Goal: Transaction & Acquisition: Purchase product/service

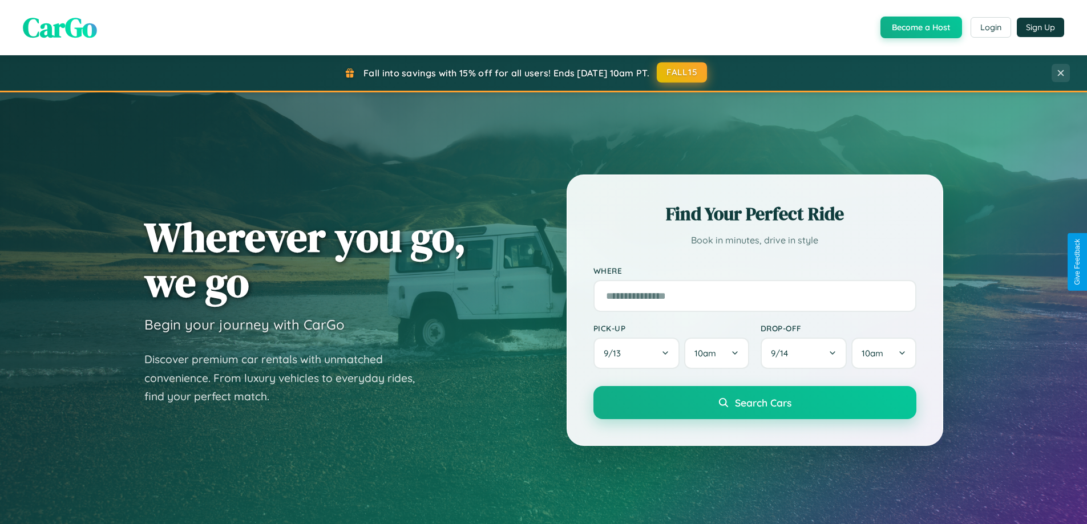
click at [682, 72] on button "FALL15" at bounding box center [682, 72] width 50 height 21
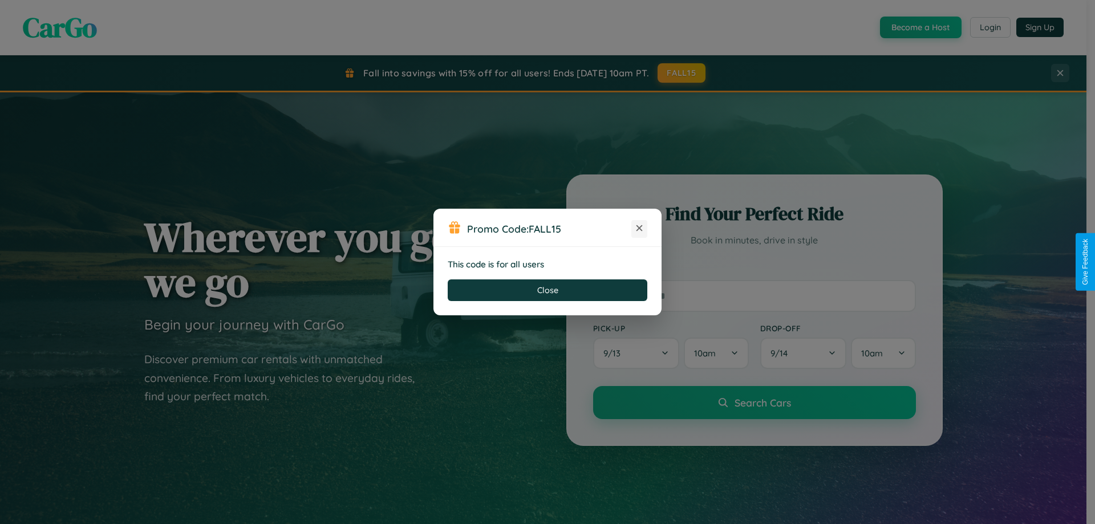
click at [640, 229] on icon at bounding box center [639, 228] width 11 height 11
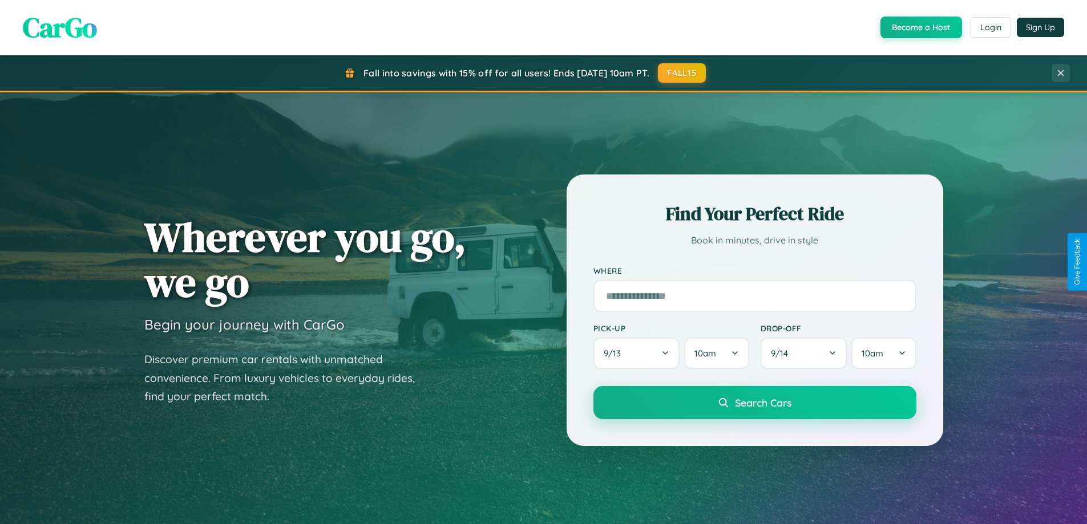
scroll to position [2195, 0]
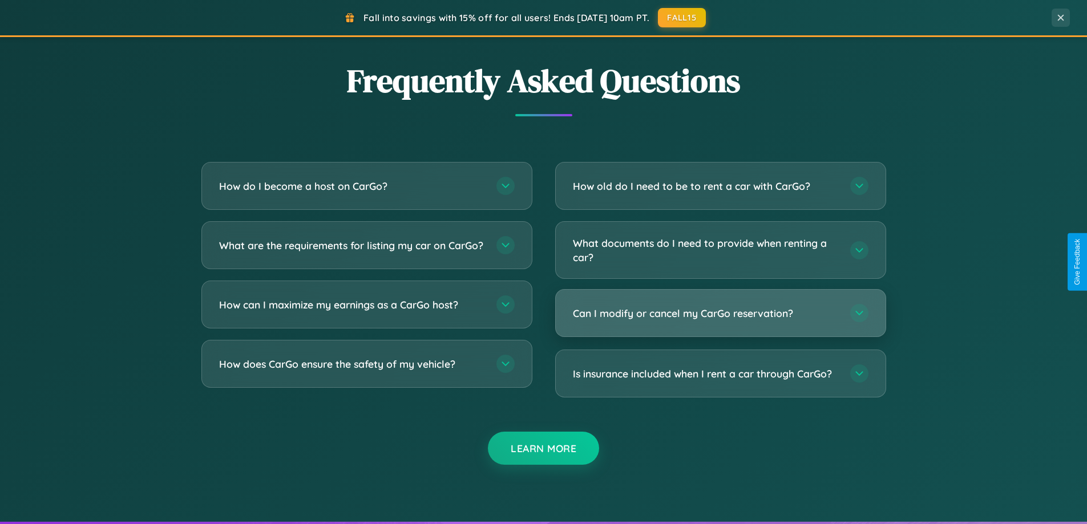
click at [720, 314] on h3 "Can I modify or cancel my CarGo reservation?" at bounding box center [706, 313] width 266 height 14
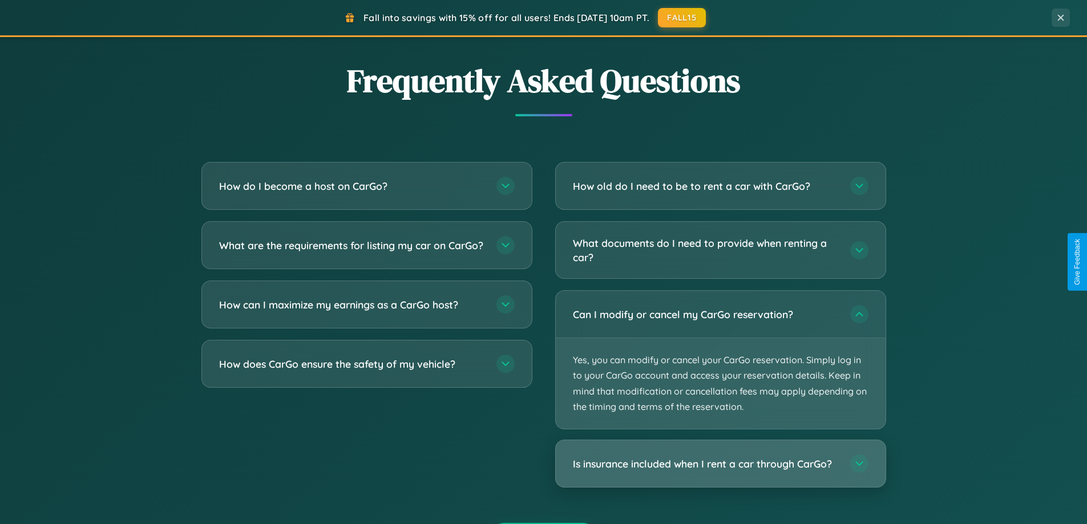
click at [720, 465] on h3 "Is insurance included when I rent a car through CarGo?" at bounding box center [706, 464] width 266 height 14
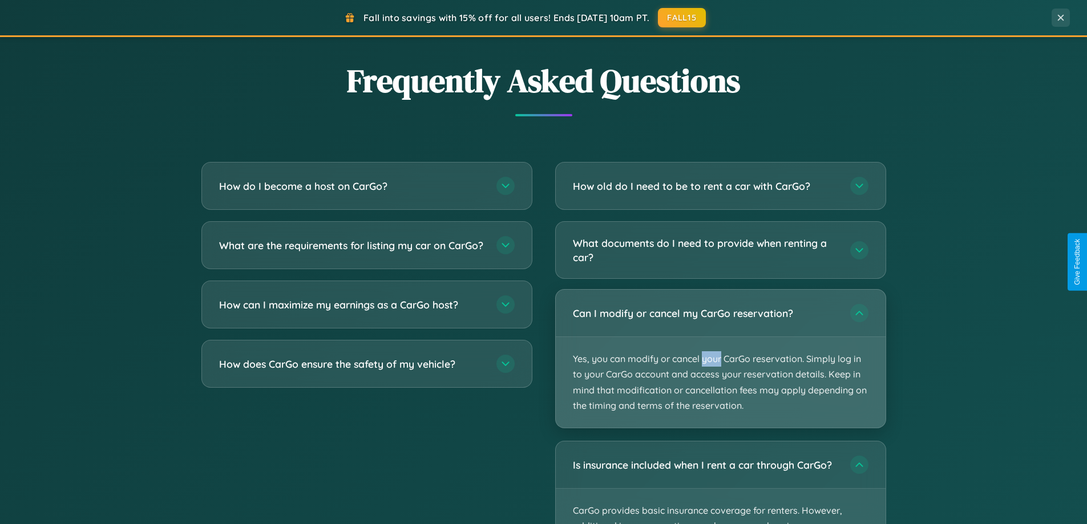
click at [720, 359] on p "Yes, you can modify or cancel your CarGo reservation. Simply log in to your Car…" at bounding box center [721, 382] width 330 height 91
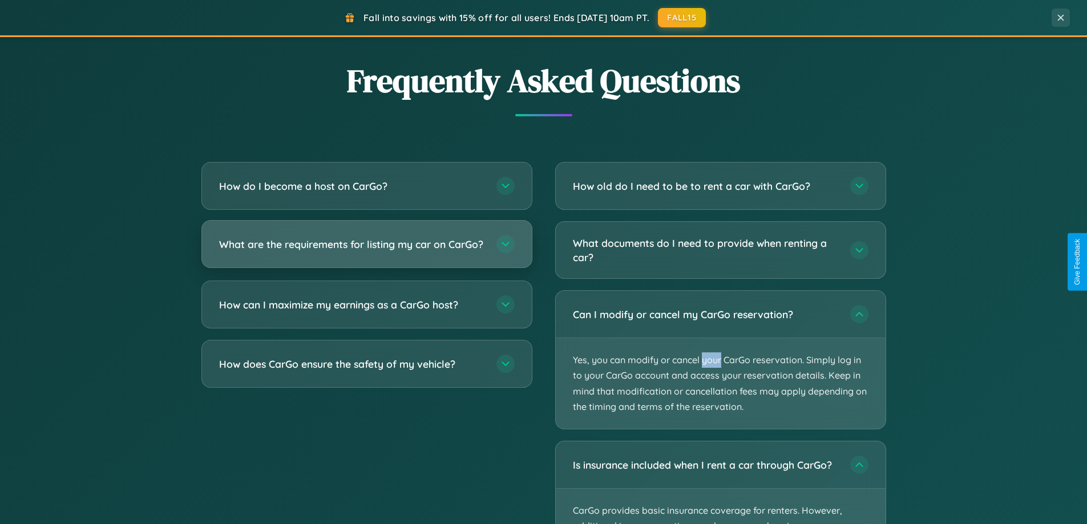
click at [366, 249] on h3 "What are the requirements for listing my car on CarGo?" at bounding box center [352, 244] width 266 height 14
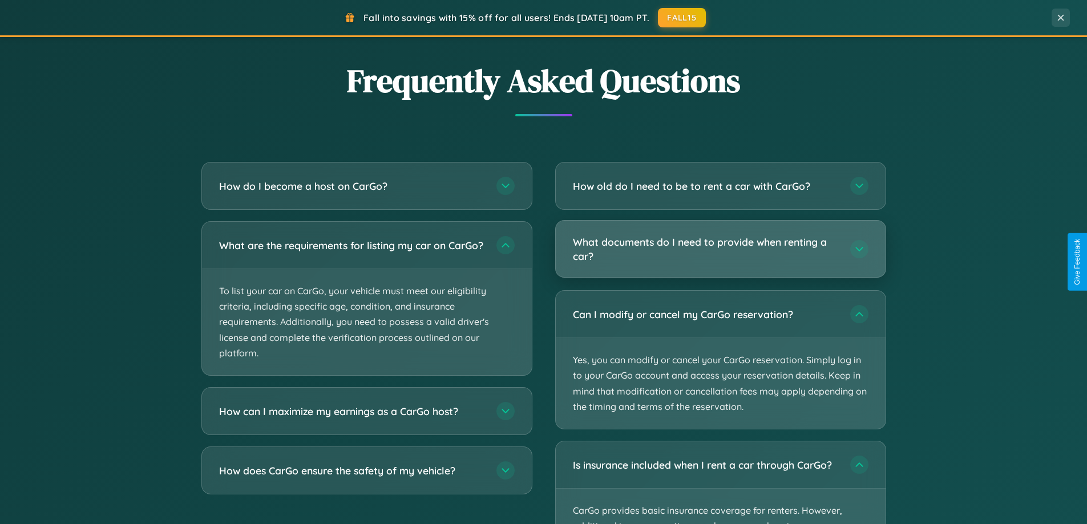
click at [720, 249] on h3 "What documents do I need to provide when renting a car?" at bounding box center [706, 249] width 266 height 28
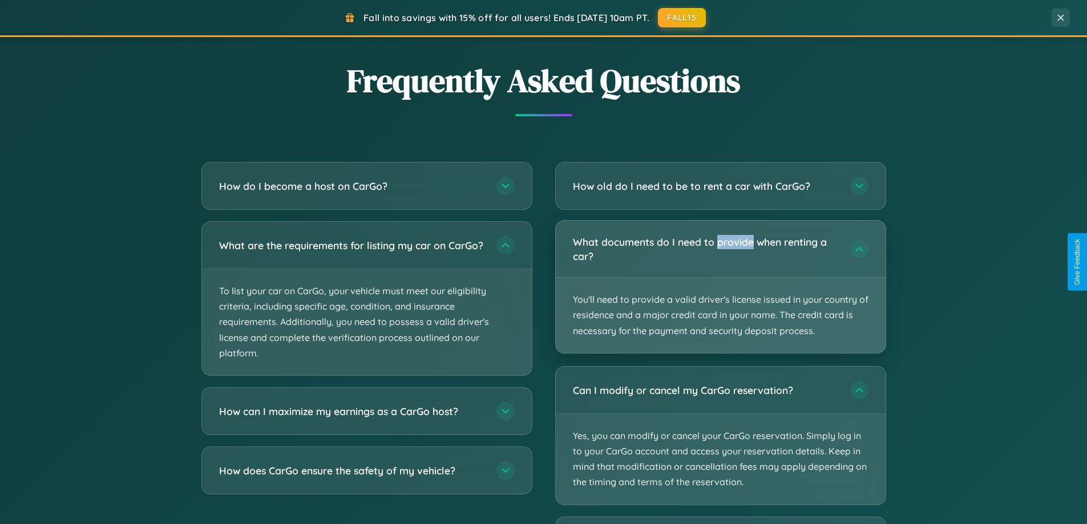
click at [720, 286] on p "You'll need to provide a valid driver's license issued in your country of resid…" at bounding box center [721, 315] width 330 height 75
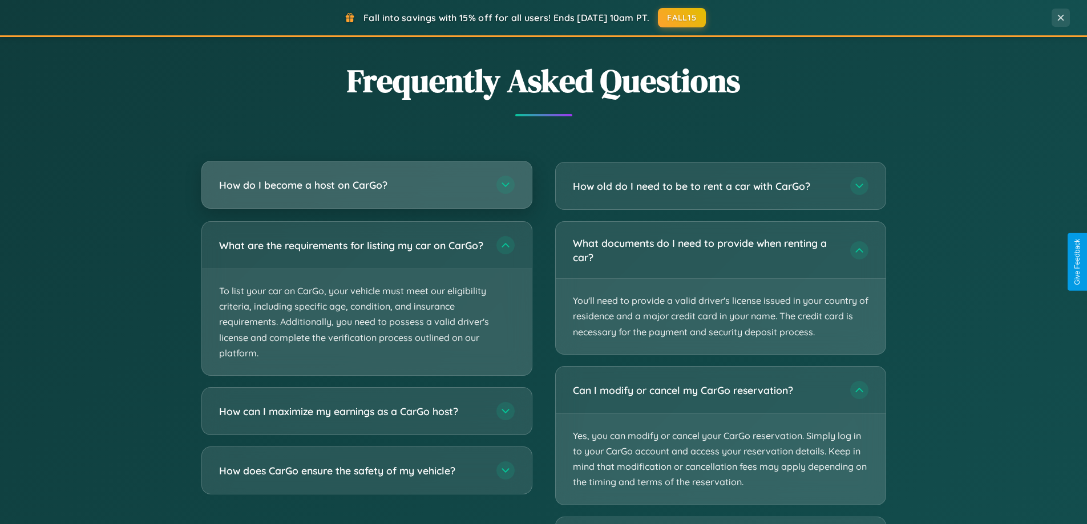
click at [366, 185] on h3 "How do I become a host on CarGo?" at bounding box center [352, 185] width 266 height 14
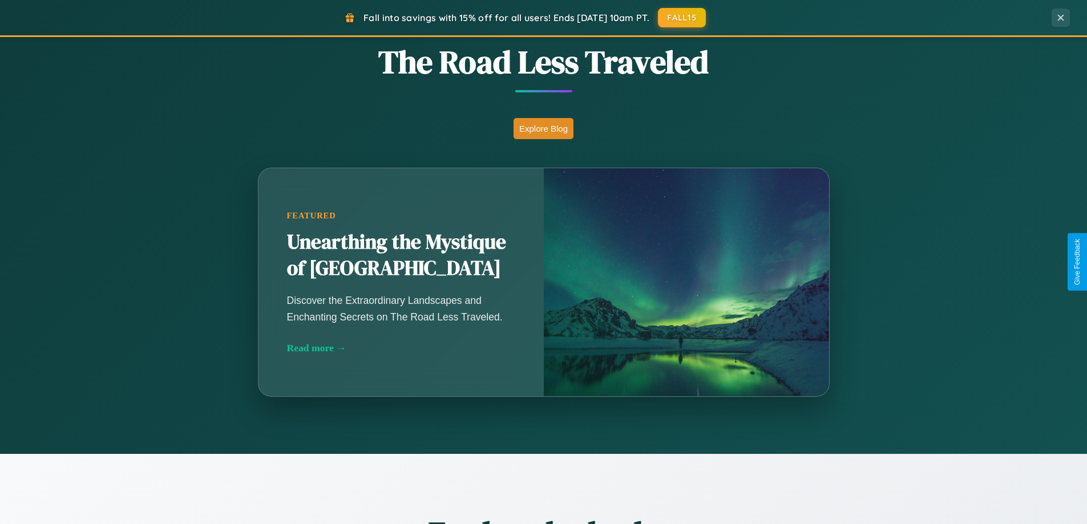
scroll to position [0, 0]
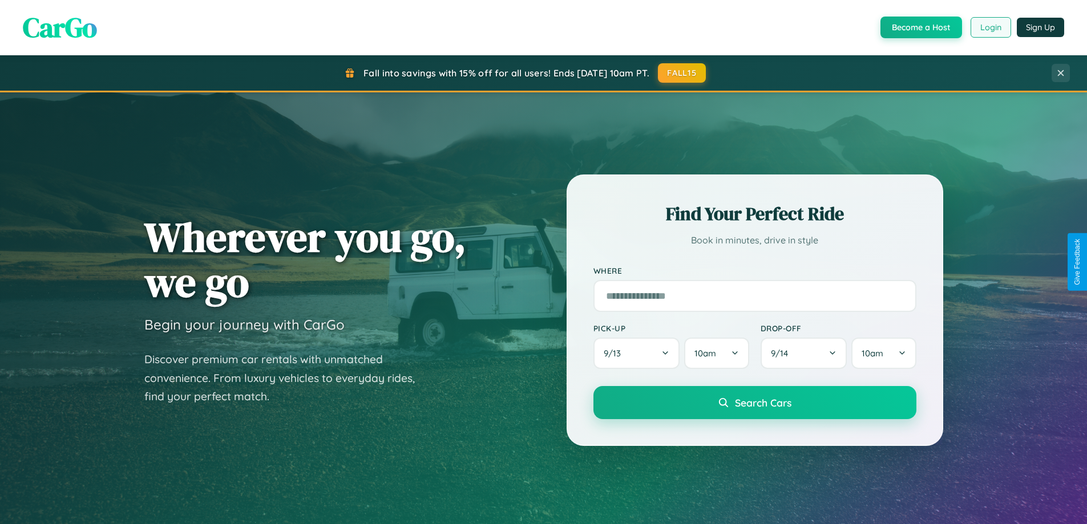
click at [990, 27] on button "Login" at bounding box center [990, 27] width 41 height 21
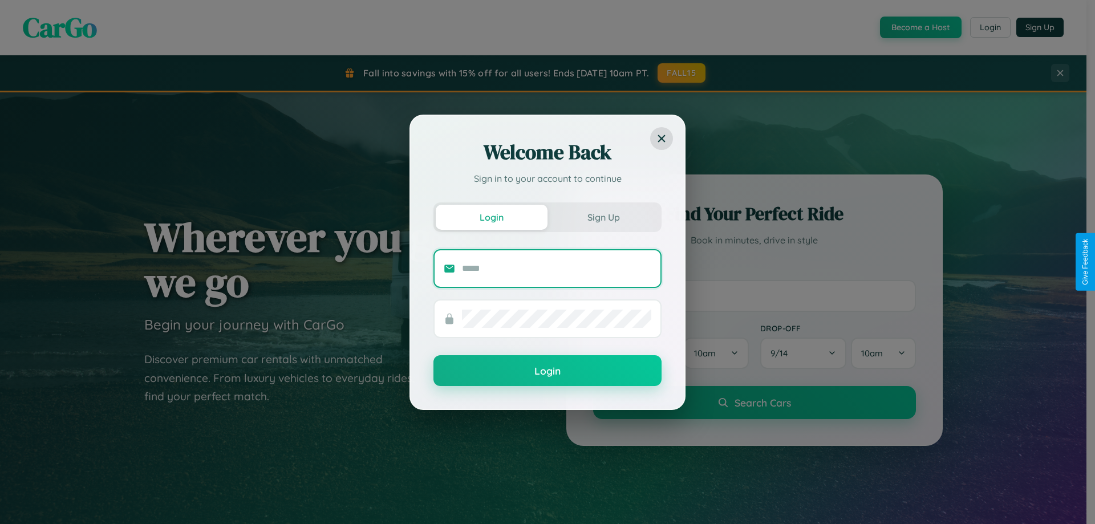
click at [557, 268] on input "text" at bounding box center [556, 269] width 189 height 18
type input "**********"
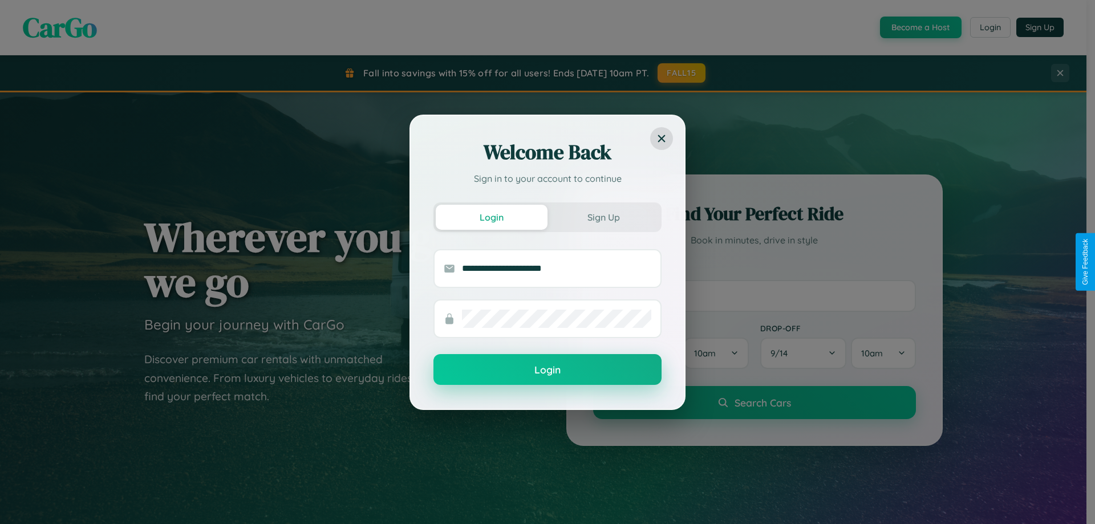
click at [548, 370] on button "Login" at bounding box center [548, 369] width 228 height 31
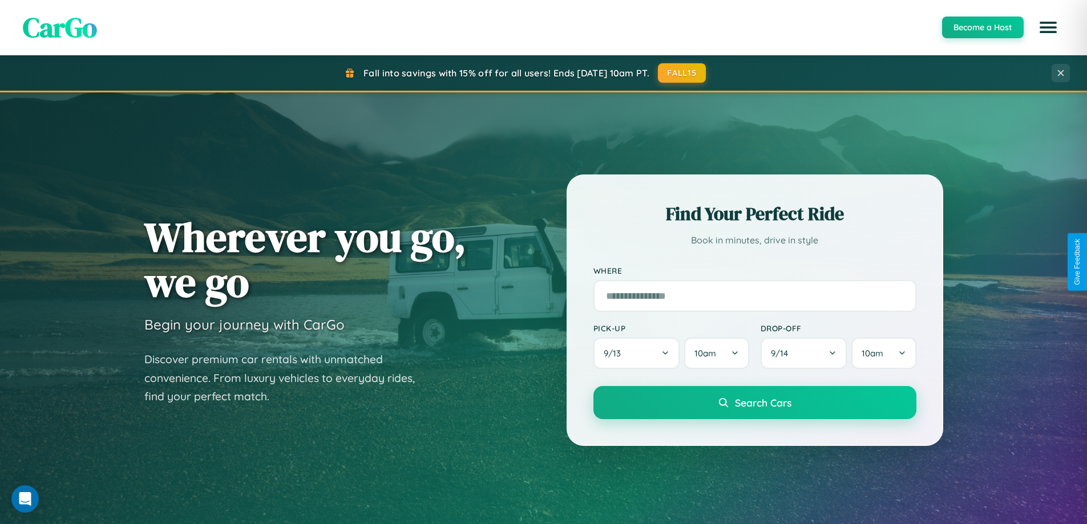
scroll to position [34, 0]
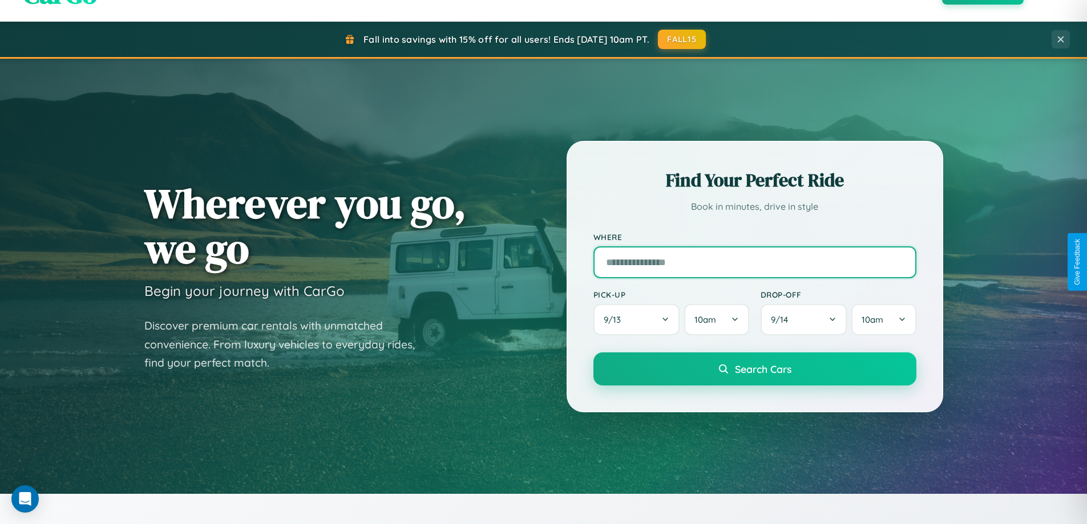
click at [754, 262] on input "text" at bounding box center [754, 262] width 323 height 32
type input "******"
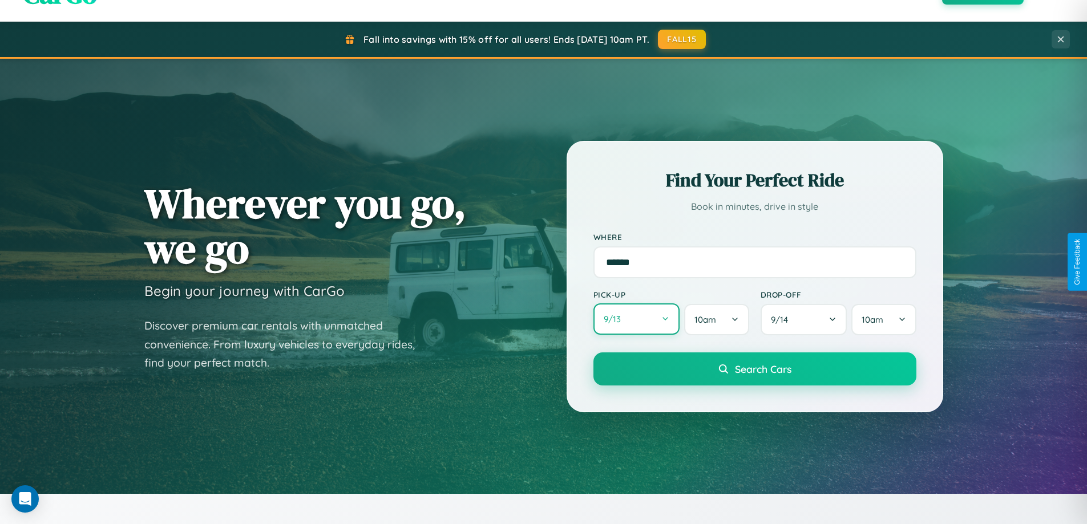
click at [636, 319] on button "9 / 13" at bounding box center [636, 319] width 87 height 31
select select "*"
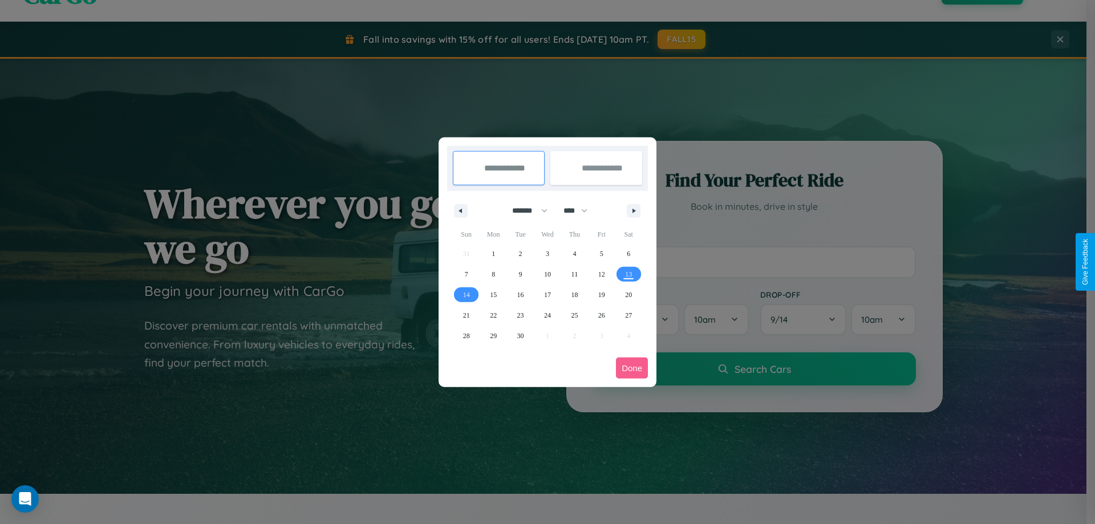
click at [525, 211] on select "******* ******** ***** ***** *** **** **** ****** ********* ******* ******** **…" at bounding box center [528, 210] width 48 height 19
drag, startPoint x: 581, startPoint y: 211, endPoint x: 548, endPoint y: 229, distance: 37.8
click at [581, 211] on select "**** **** **** **** **** **** **** **** **** **** **** **** **** **** **** ****…" at bounding box center [575, 210] width 34 height 19
select select "****"
click at [629, 274] on span "12" at bounding box center [628, 274] width 7 height 21
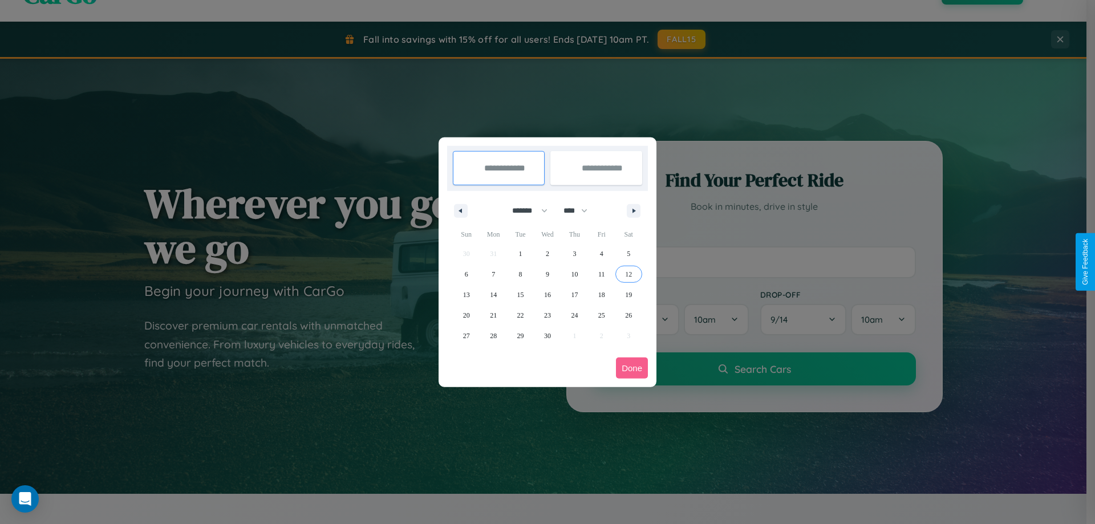
type input "**********"
click at [466, 294] on span "13" at bounding box center [466, 295] width 7 height 21
type input "**********"
click at [632, 368] on button "Done" at bounding box center [632, 368] width 32 height 21
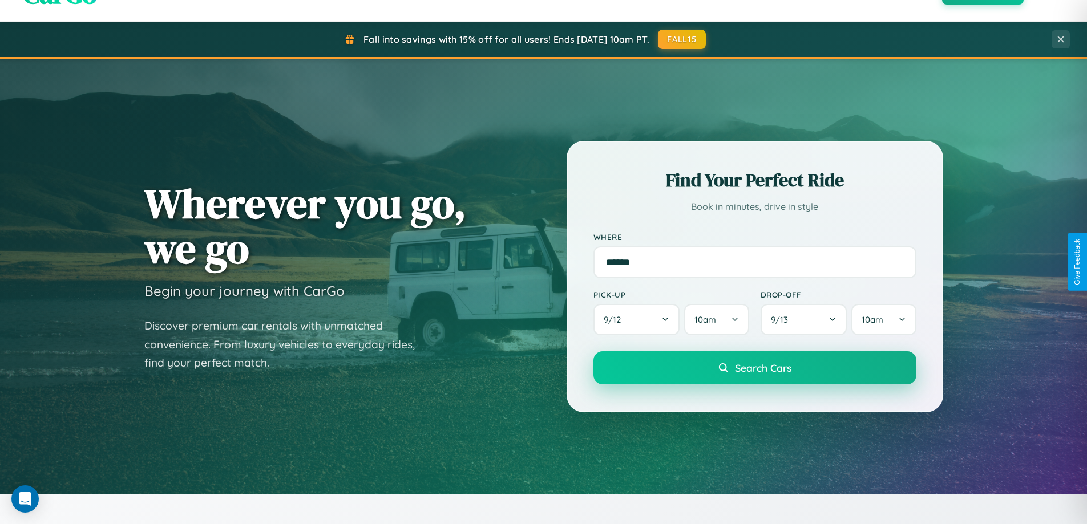
click at [754, 368] on span "Search Cars" at bounding box center [763, 368] width 56 height 13
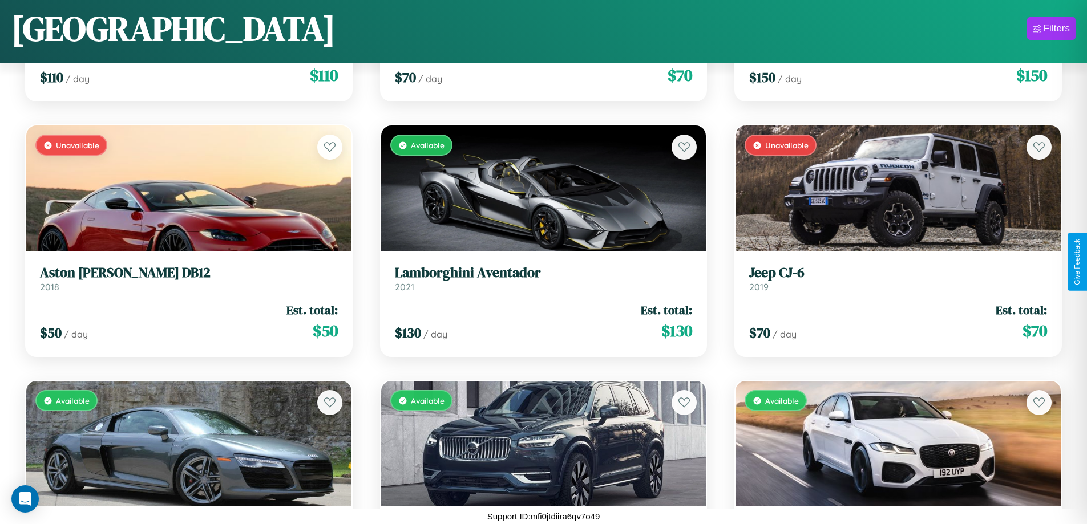
scroll to position [5270, 0]
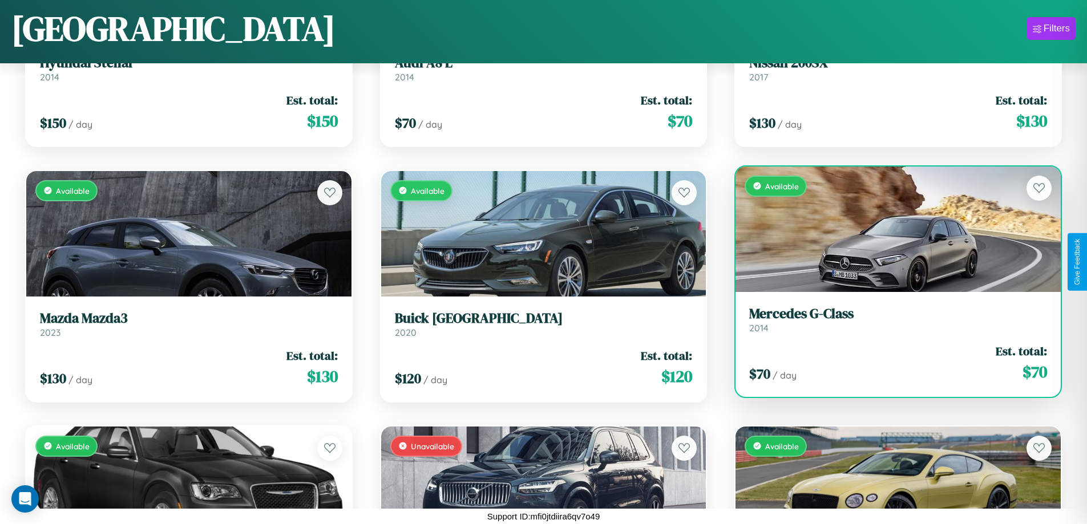
click at [891, 319] on h3 "Mercedes G-Class" at bounding box center [898, 314] width 298 height 17
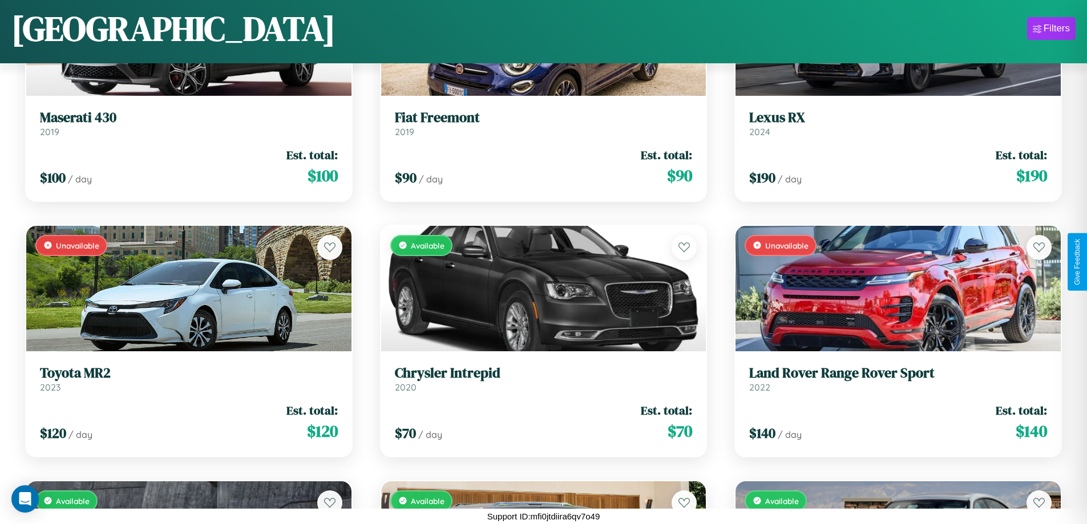
scroll to position [2715, 0]
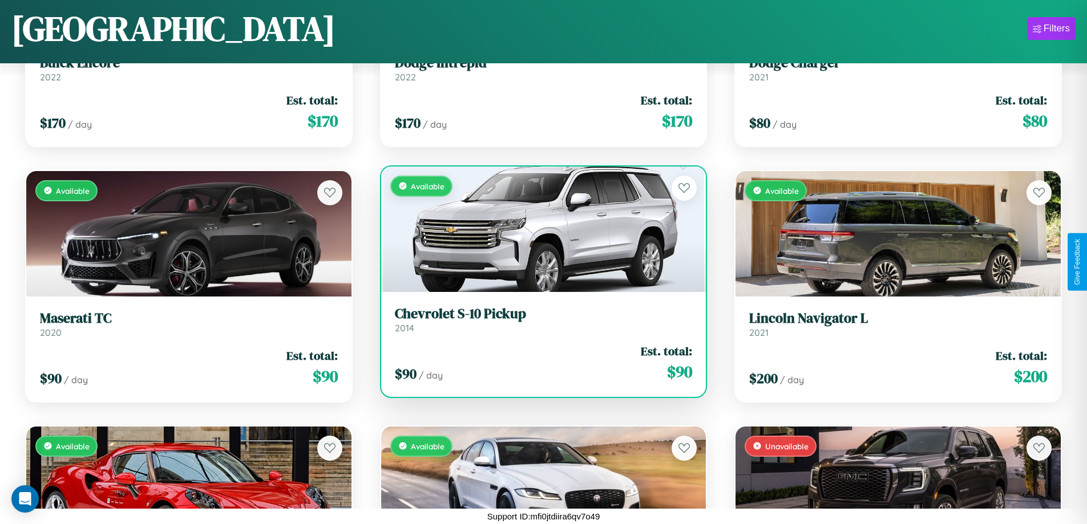
click at [539, 319] on h3 "Chevrolet S-10 Pickup" at bounding box center [544, 314] width 298 height 17
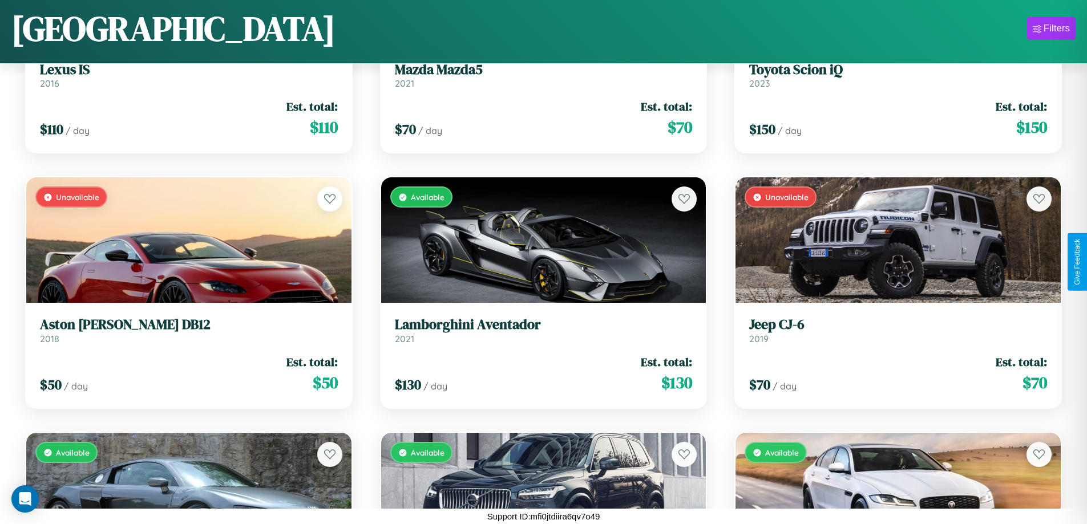
scroll to position [671, 0]
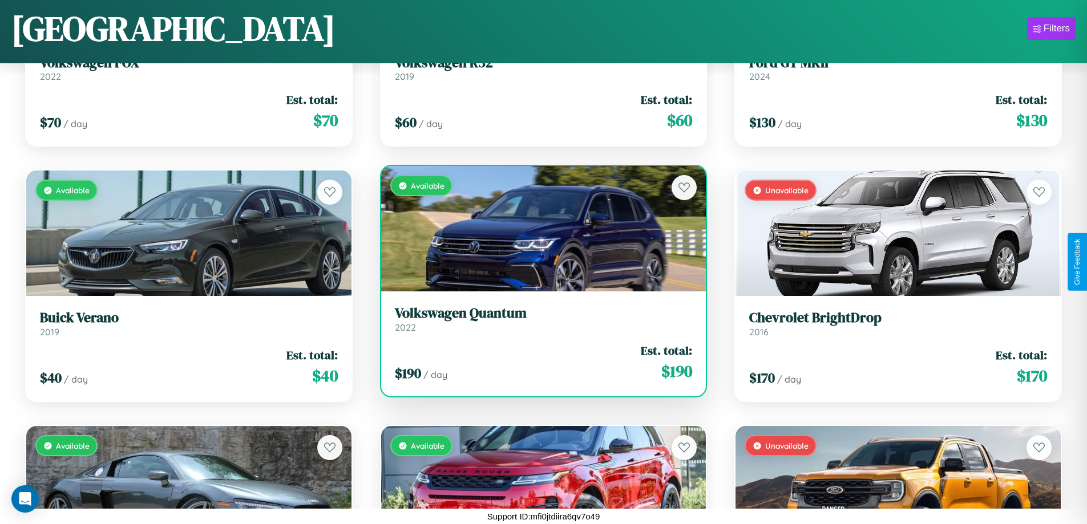
click at [539, 319] on h3 "Volkswagen Quantum" at bounding box center [544, 313] width 298 height 17
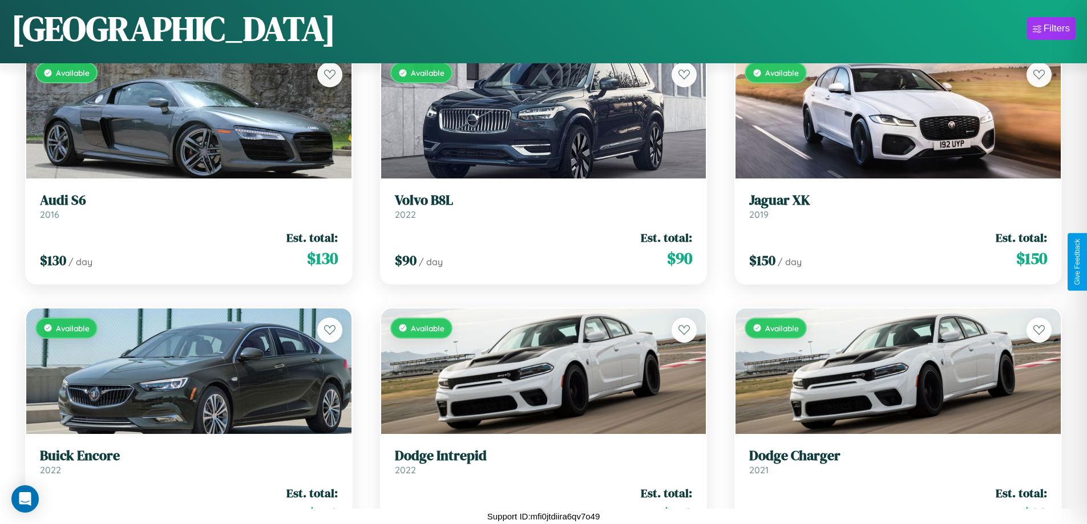
scroll to position [3992, 0]
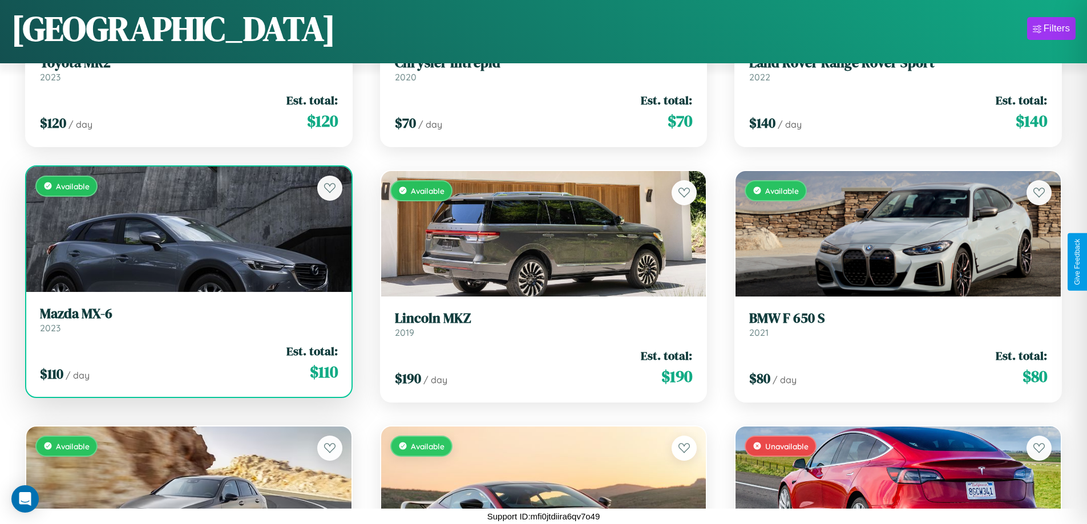
click at [187, 322] on link "Mazda MX-6 2023" at bounding box center [189, 320] width 298 height 28
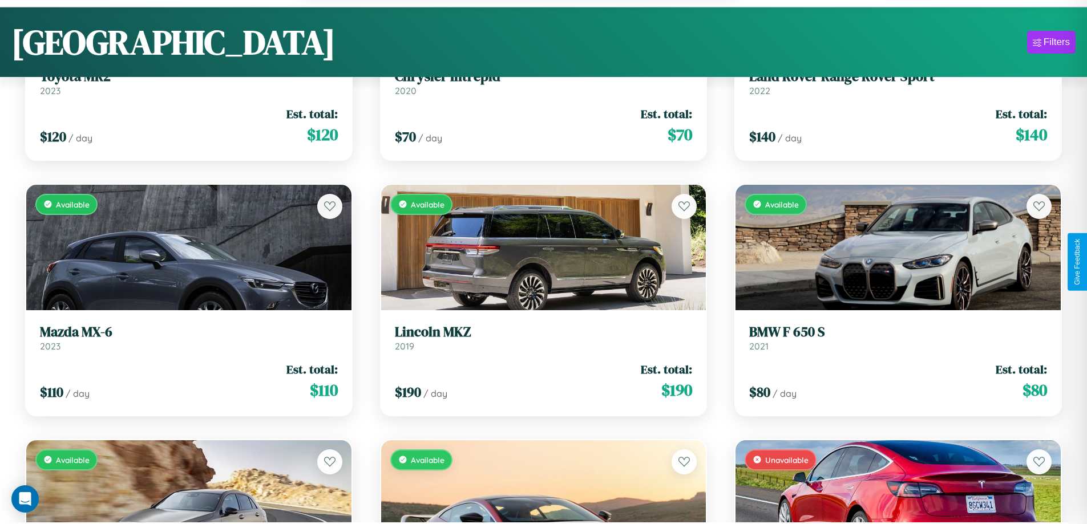
scroll to position [6632, 0]
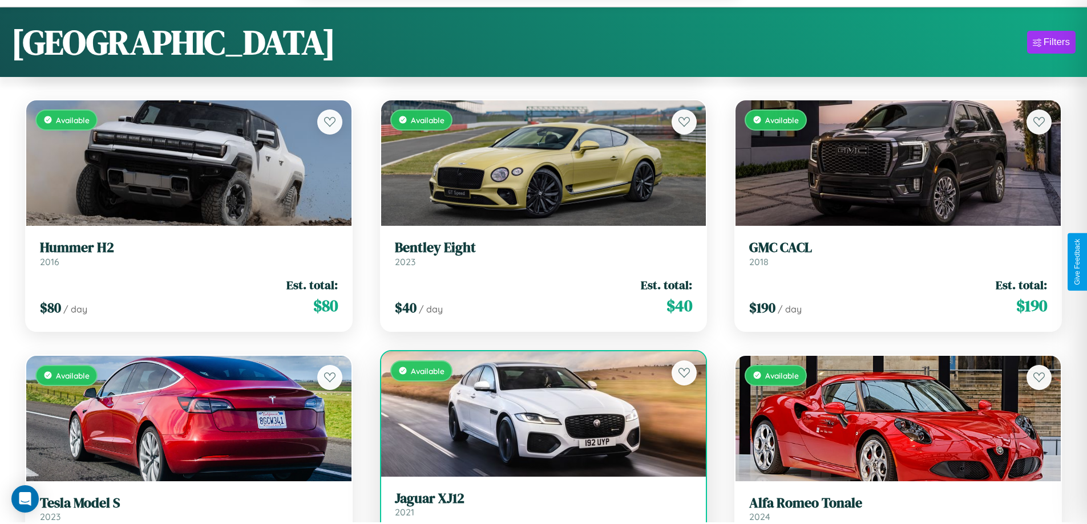
click at [539, 509] on link "Jaguar XJ12 2021" at bounding box center [544, 505] width 298 height 28
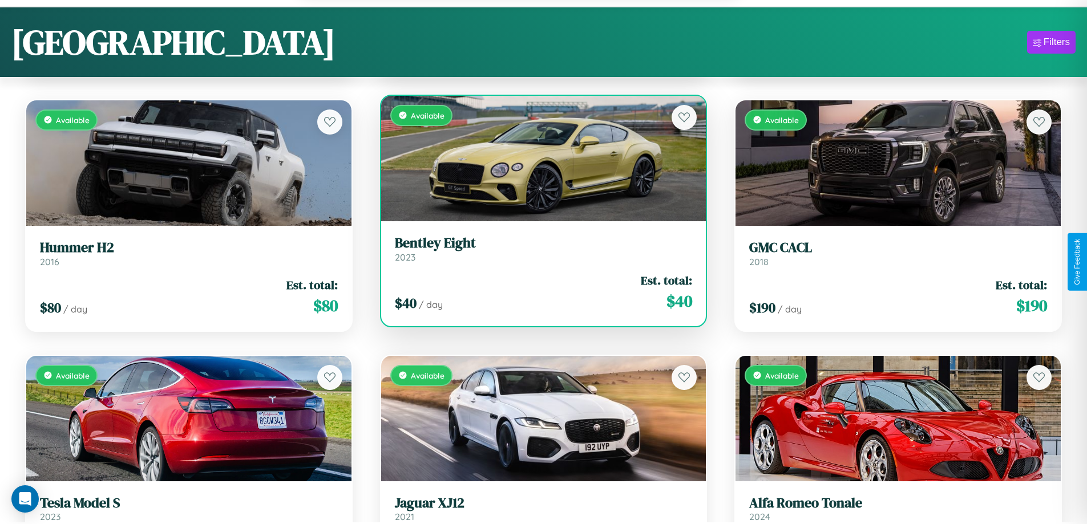
scroll to position [3992, 0]
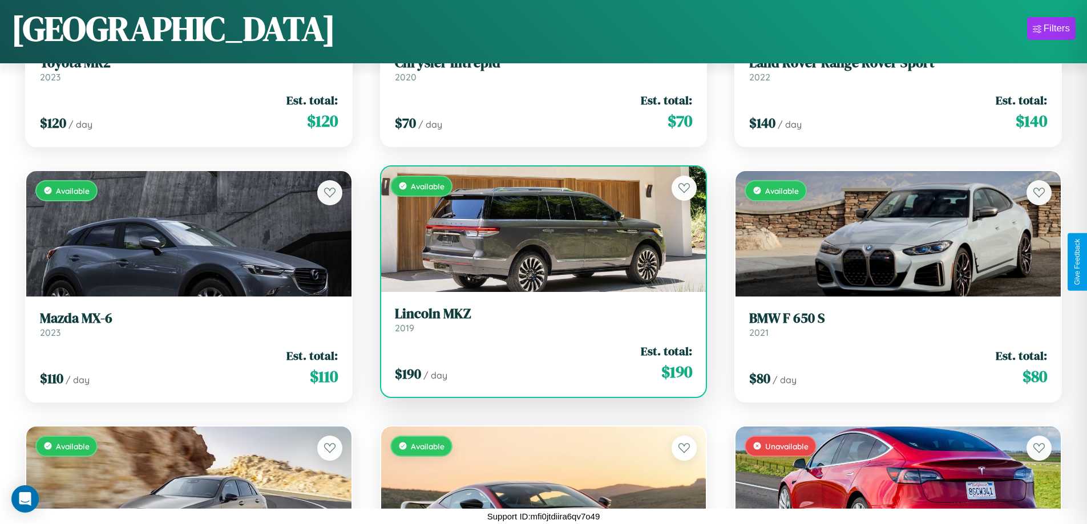
click at [539, 319] on h3 "Lincoln MKZ" at bounding box center [544, 314] width 298 height 17
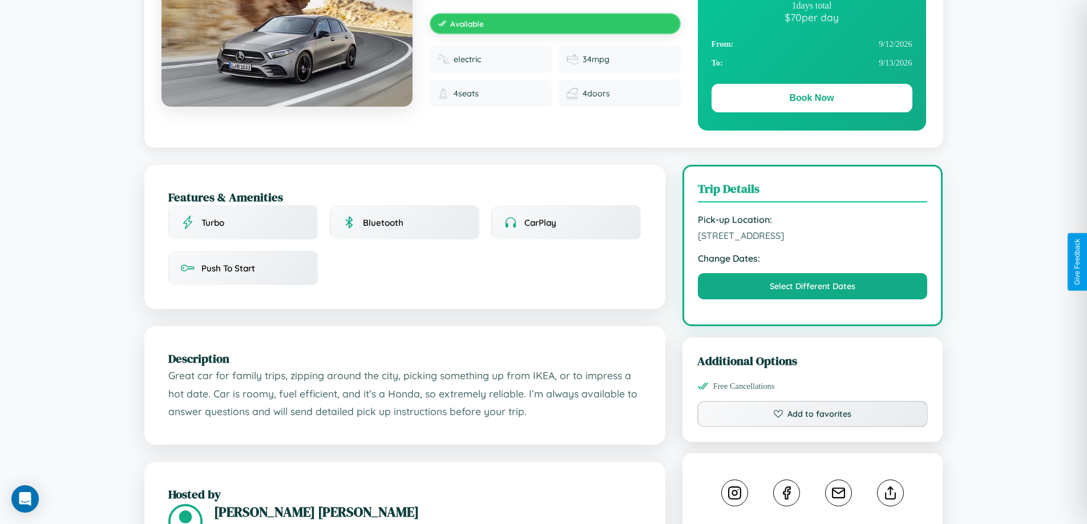
scroll to position [375, 0]
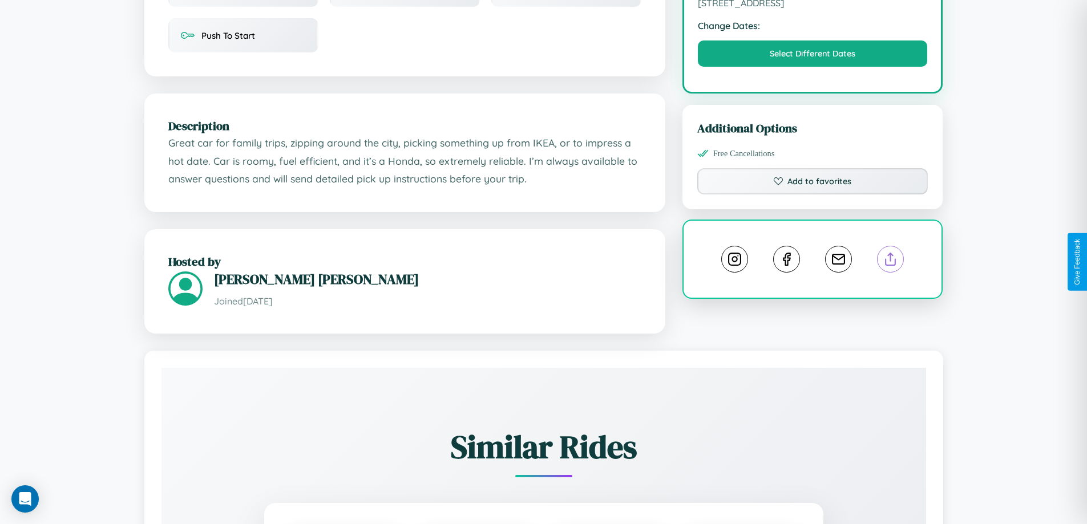
click at [891, 261] on line at bounding box center [891, 257] width 0 height 8
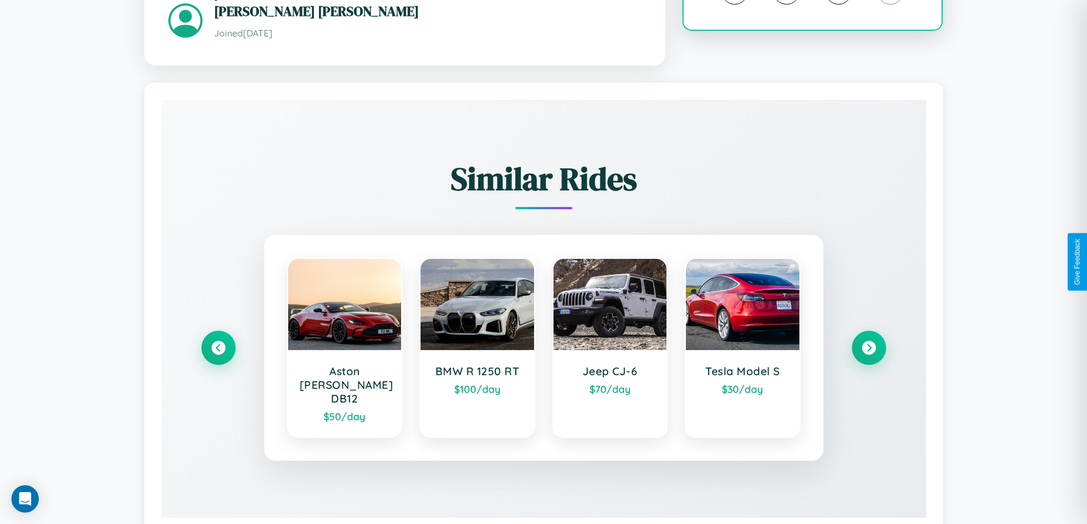
scroll to position [669, 0]
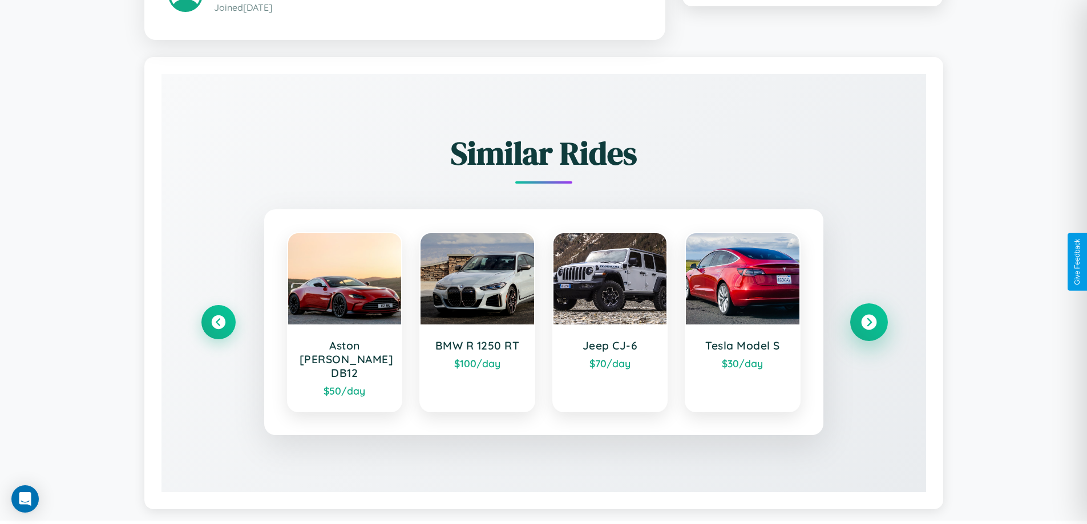
click at [868, 317] on icon at bounding box center [868, 321] width 15 height 15
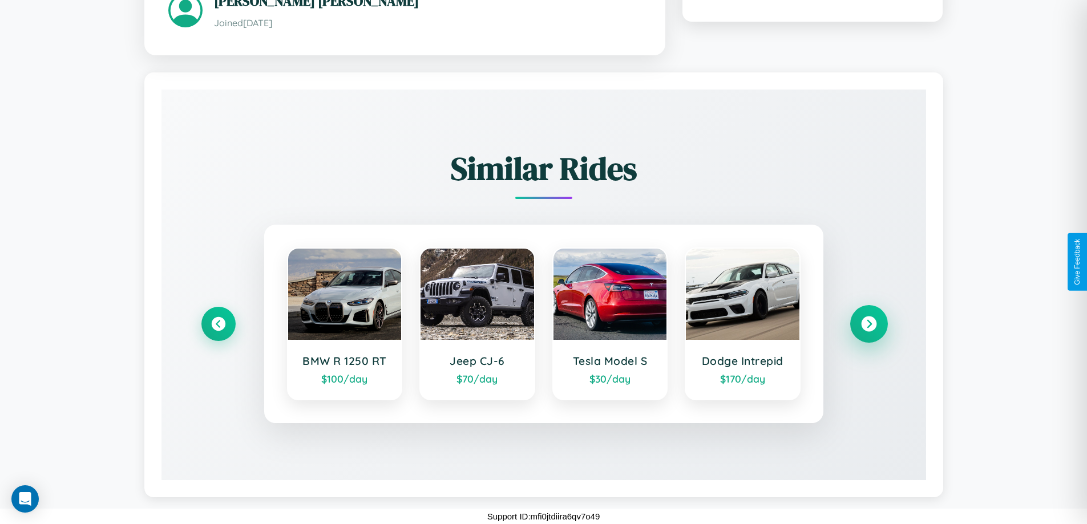
scroll to position [655, 0]
click at [218, 323] on icon at bounding box center [218, 323] width 15 height 15
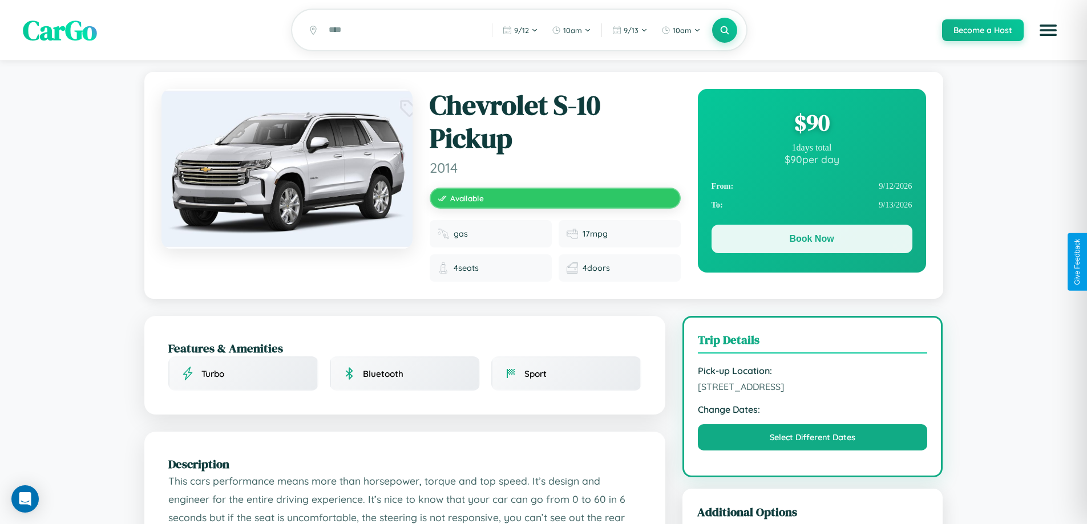
click at [811, 241] on button "Book Now" at bounding box center [811, 239] width 201 height 29
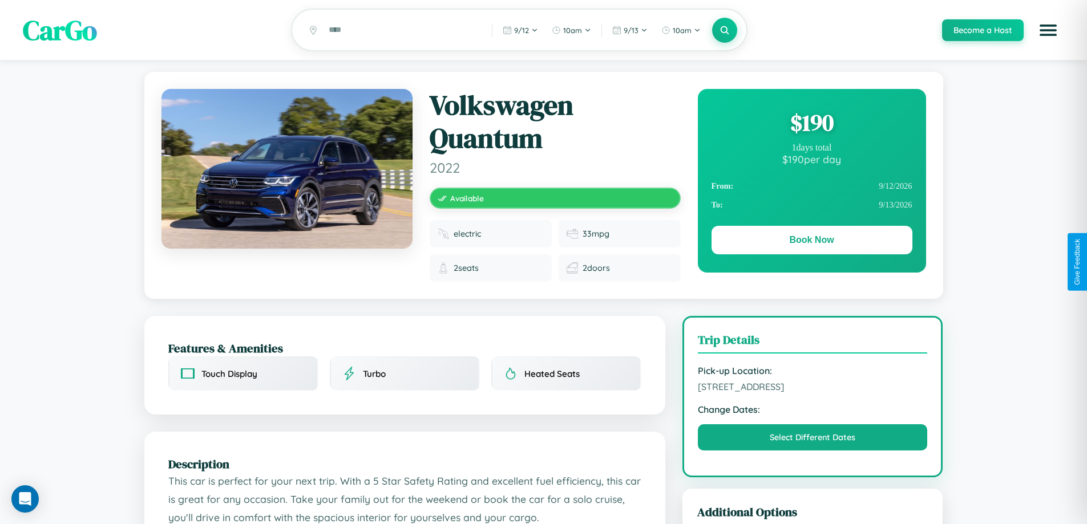
scroll to position [644, 0]
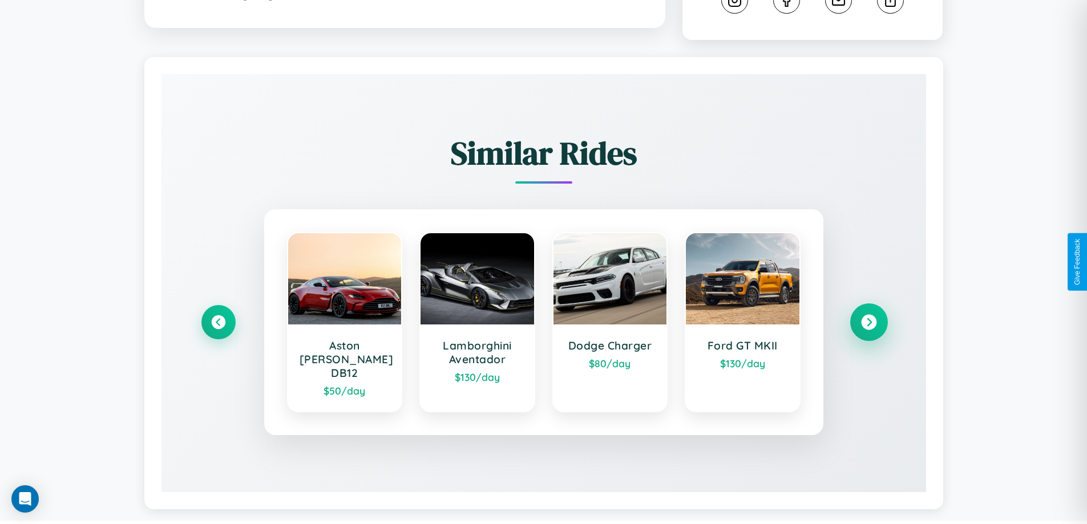
click at [868, 317] on icon at bounding box center [868, 322] width 15 height 15
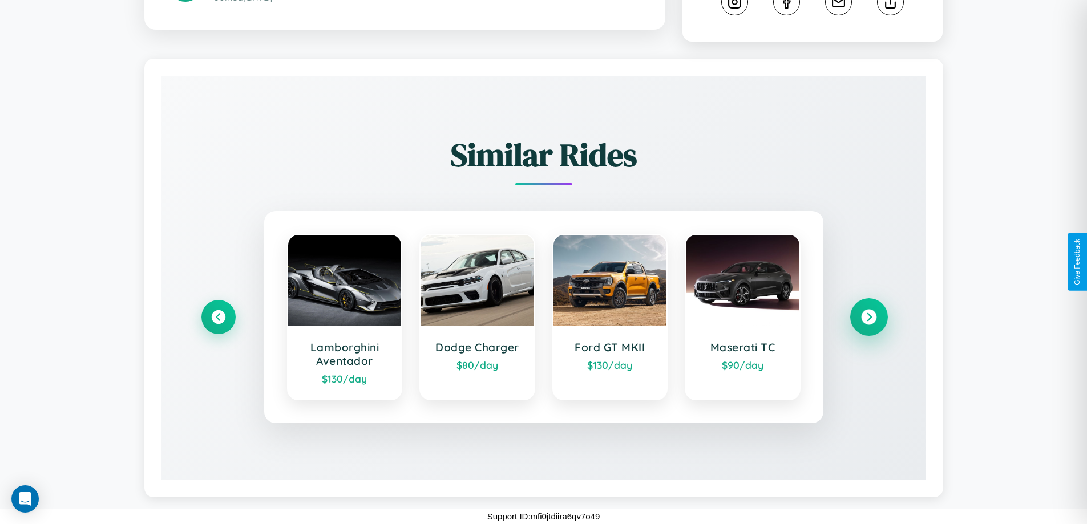
click at [868, 317] on icon at bounding box center [868, 317] width 15 height 15
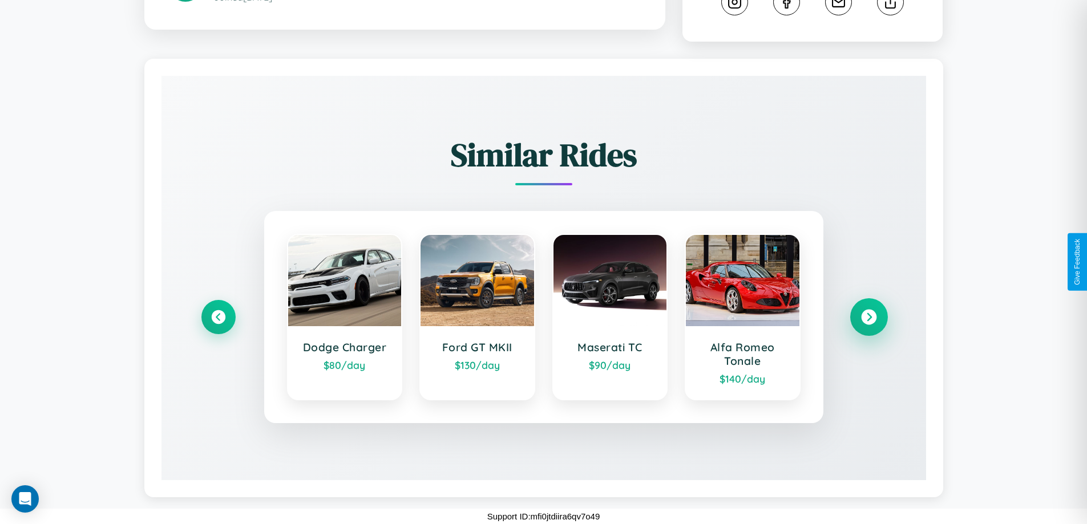
click at [868, 317] on icon at bounding box center [868, 317] width 15 height 15
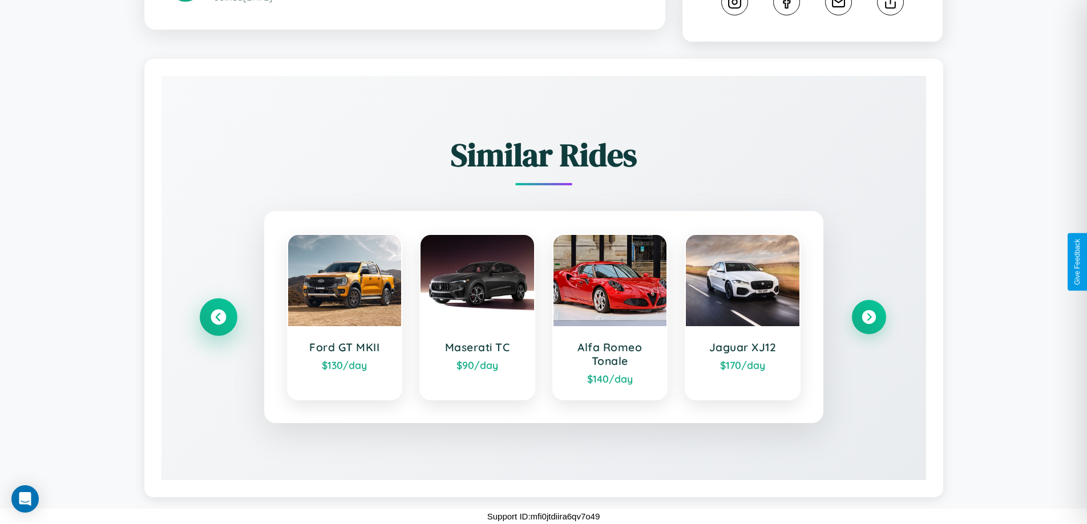
click at [218, 317] on icon at bounding box center [218, 317] width 15 height 15
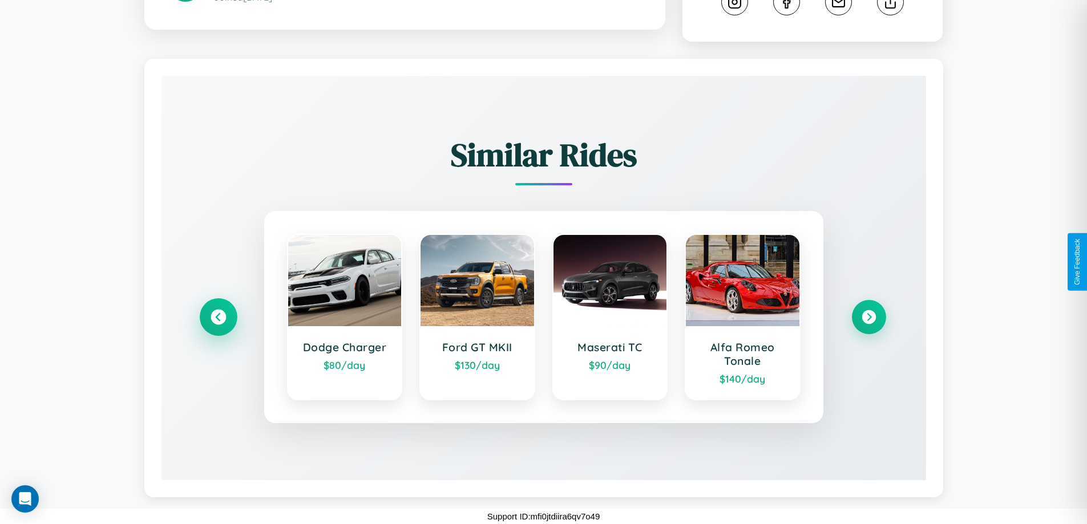
click at [218, 317] on icon at bounding box center [218, 317] width 15 height 15
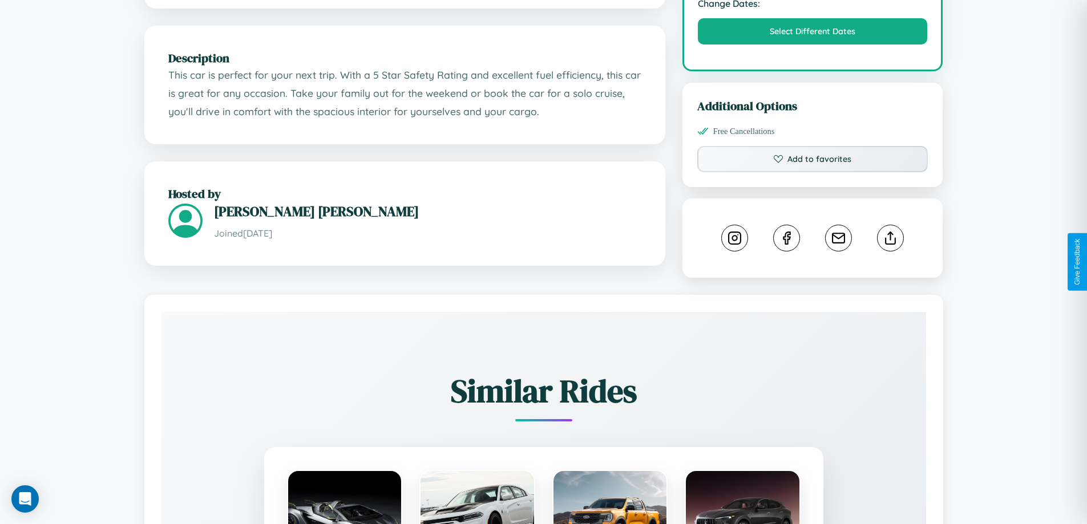
scroll to position [384, 0]
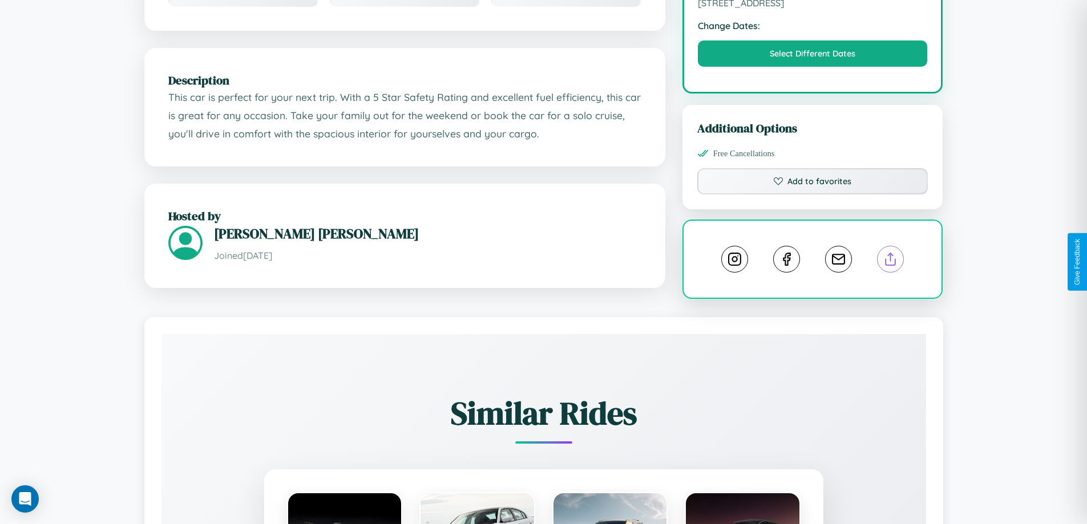
click at [891, 261] on line at bounding box center [891, 257] width 0 height 8
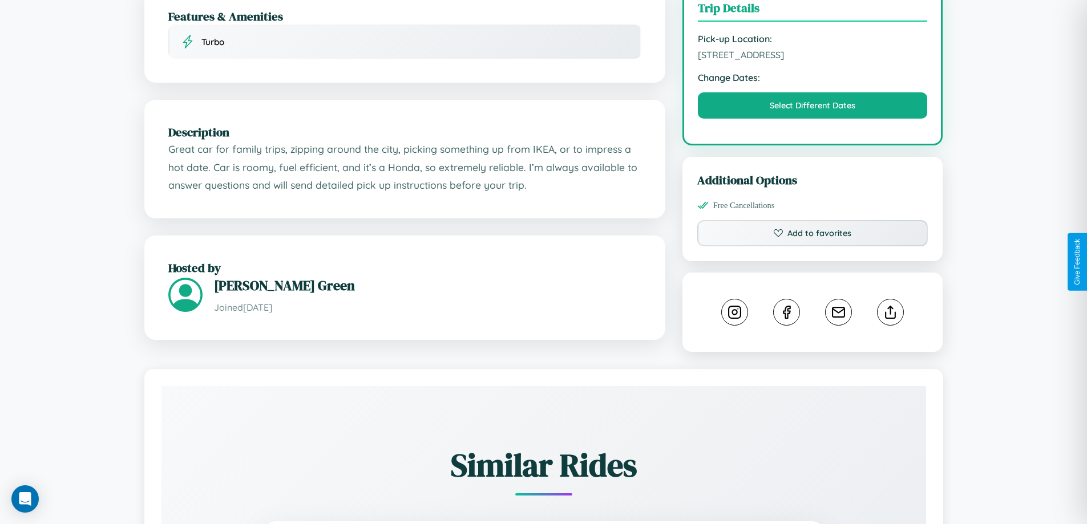
scroll to position [375, 0]
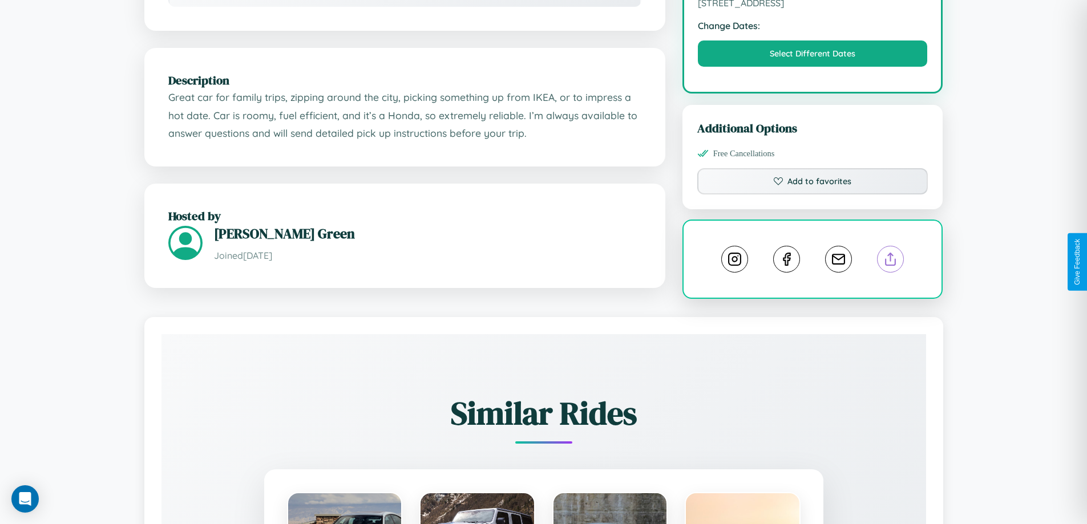
click at [891, 261] on line at bounding box center [891, 257] width 0 height 8
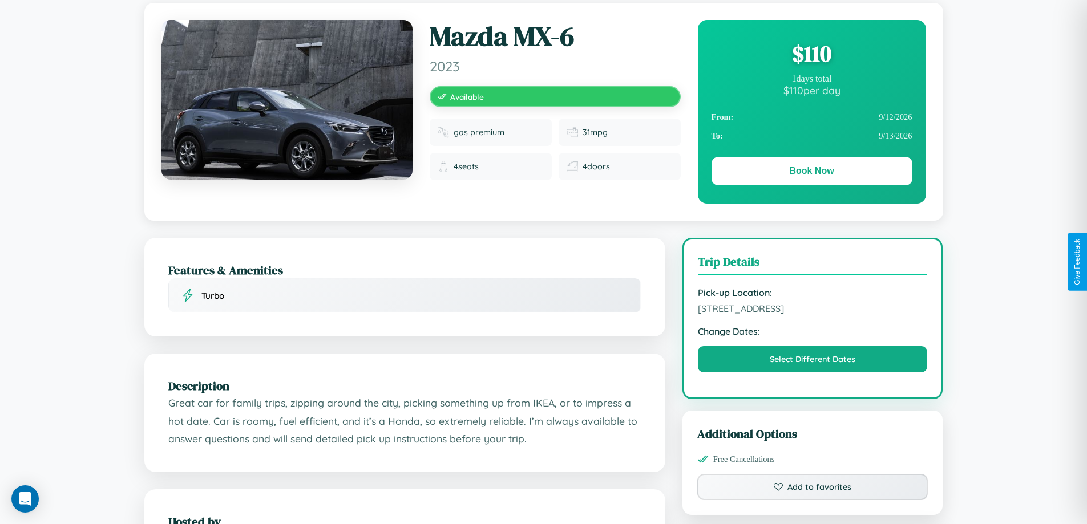
scroll to position [0, 0]
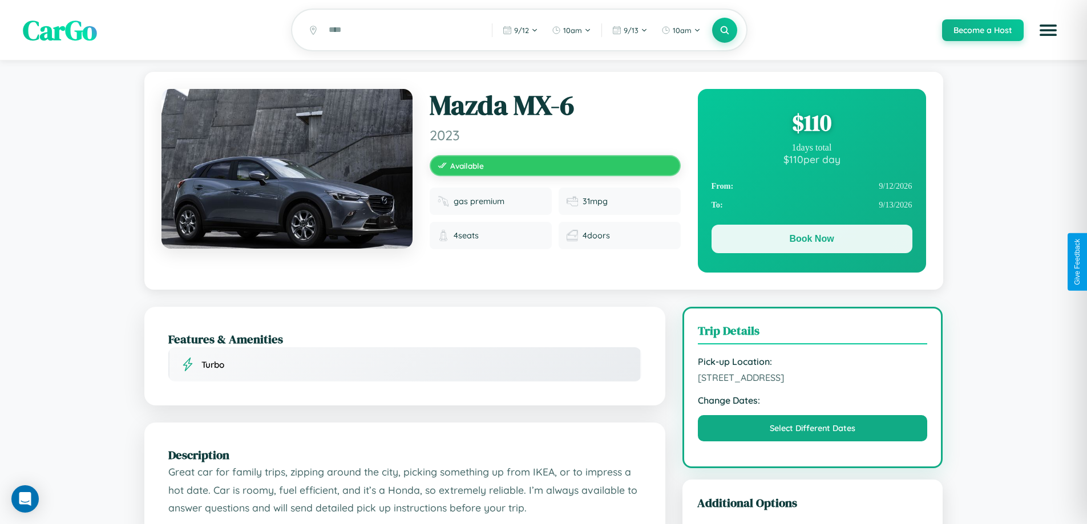
click at [811, 241] on button "Book Now" at bounding box center [811, 239] width 201 height 29
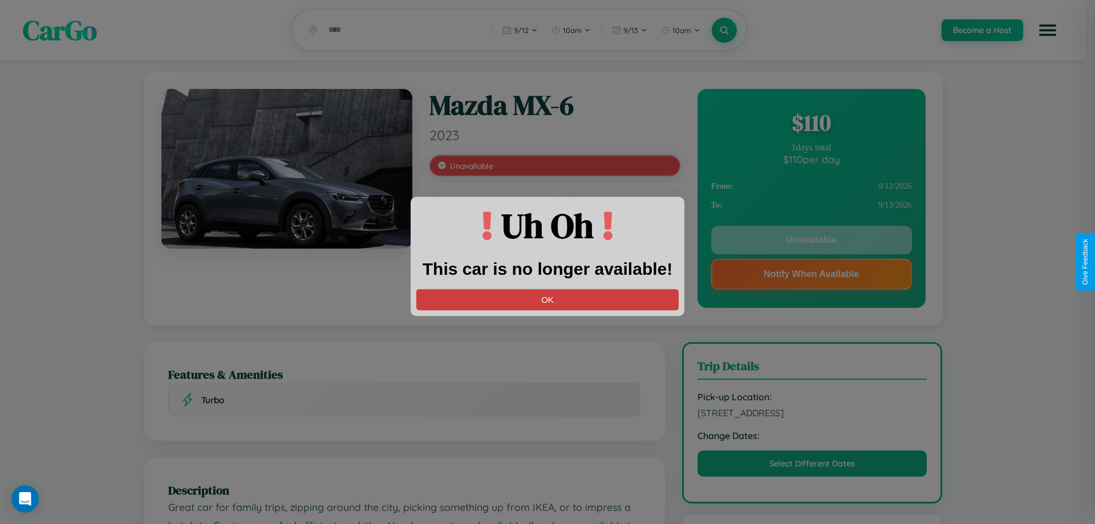
click at [548, 300] on button "OK" at bounding box center [547, 299] width 262 height 21
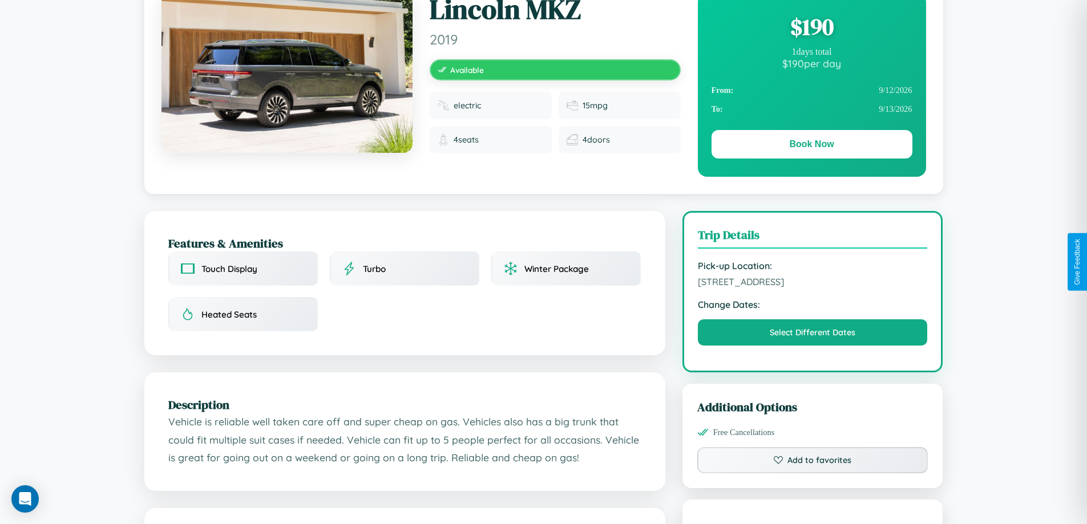
scroll to position [296, 0]
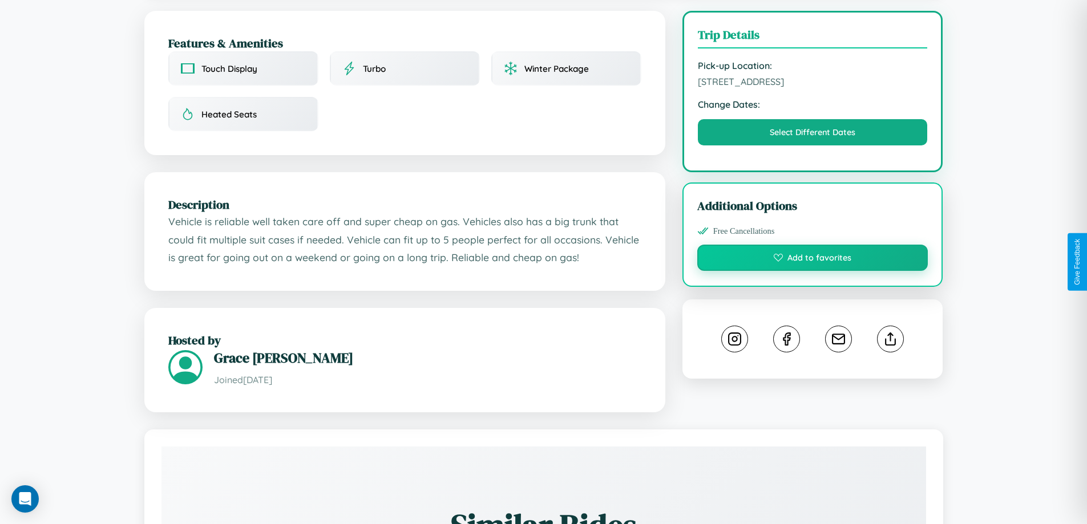
click at [812, 260] on button "Add to favorites" at bounding box center [812, 258] width 231 height 26
